Goal: Task Accomplishment & Management: Manage account settings

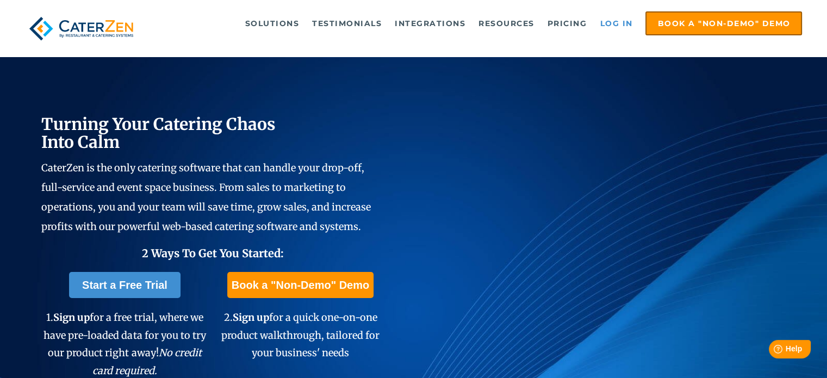
click at [621, 22] on link "Log in" at bounding box center [615, 23] width 43 height 22
click at [601, 19] on link "Log in" at bounding box center [615, 23] width 43 height 22
click at [617, 26] on link "Log in" at bounding box center [615, 23] width 43 height 22
click at [617, 29] on link "Log in" at bounding box center [615, 23] width 43 height 22
